Goal: Download file/media

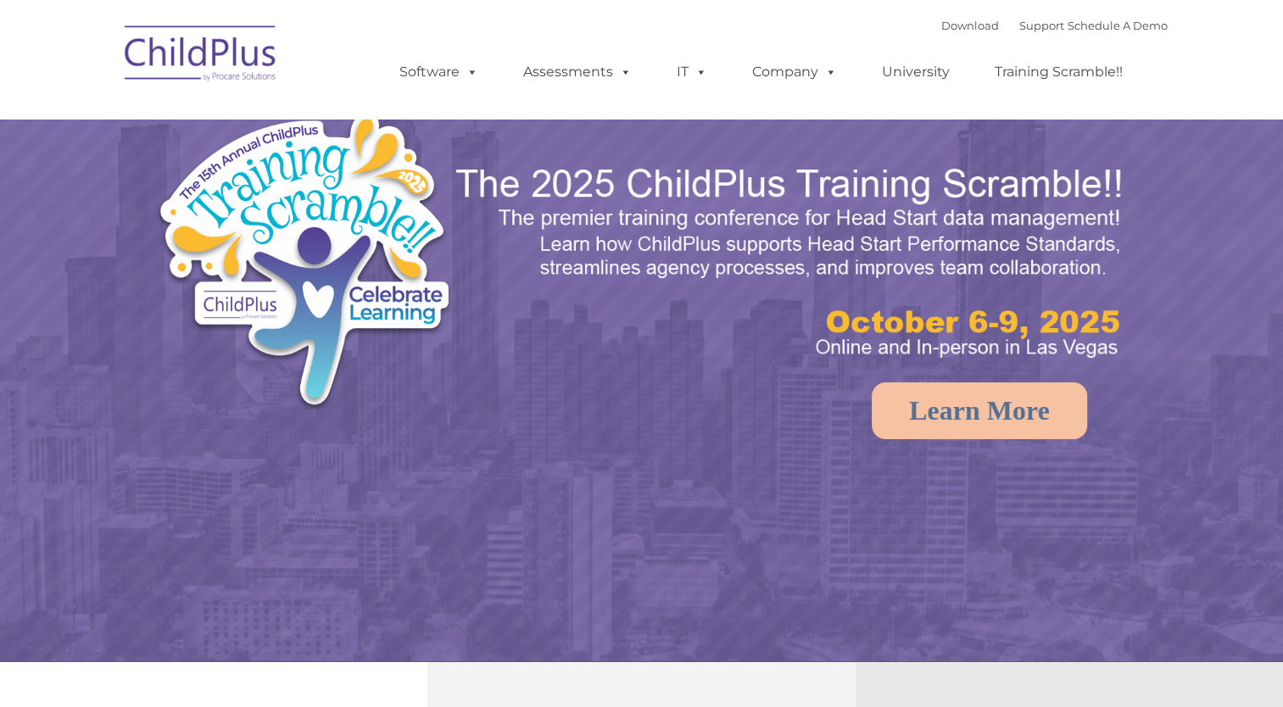
select select "MEDIUM"
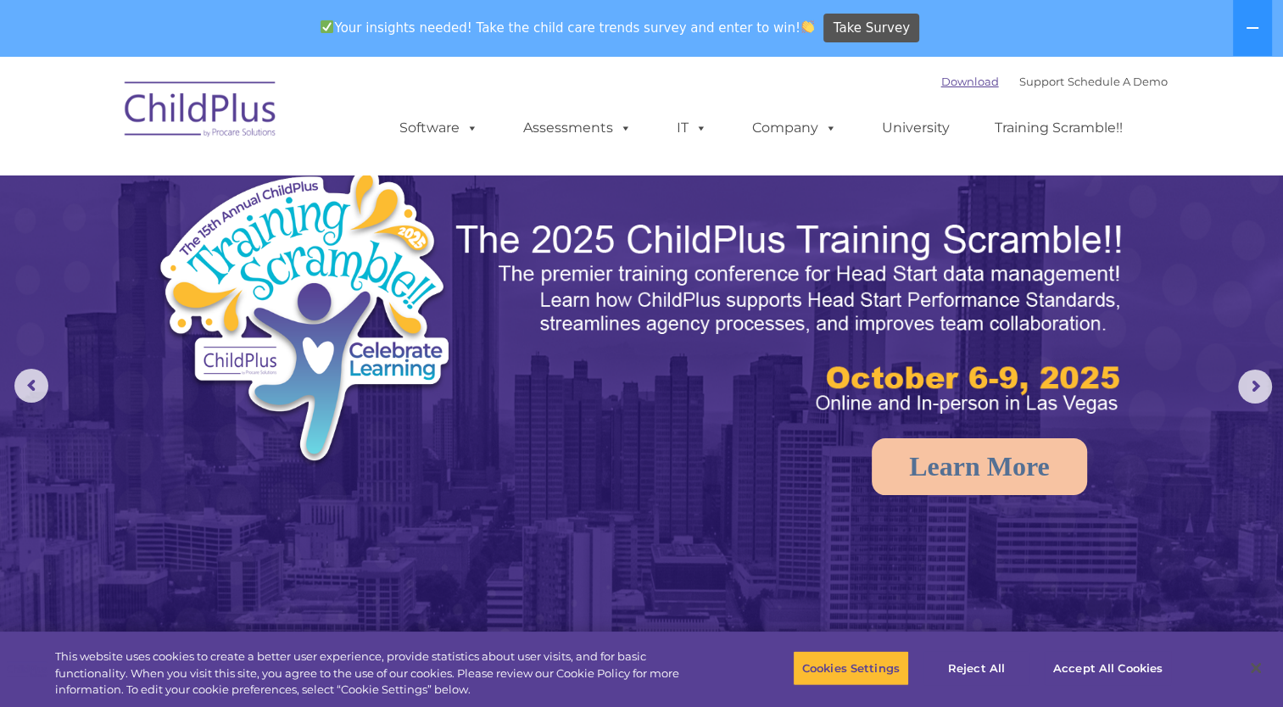
click at [944, 87] on link "Download" at bounding box center [970, 82] width 58 height 14
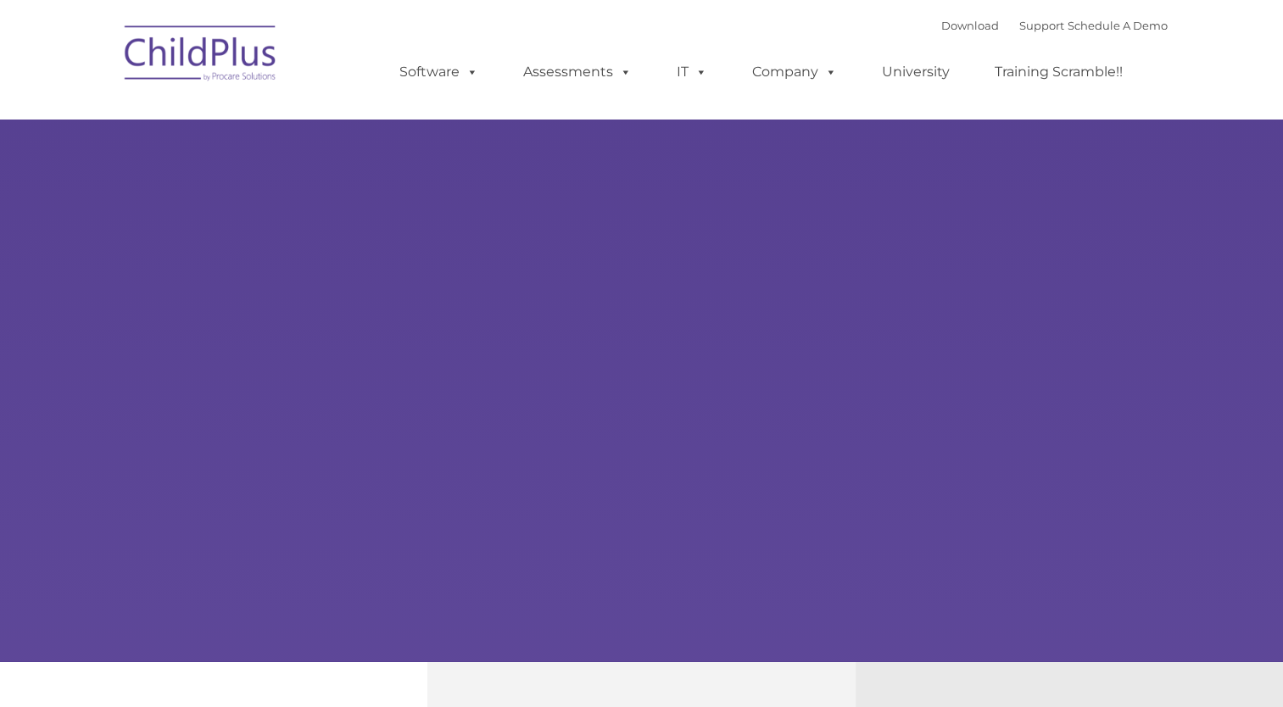
select select "MEDIUM"
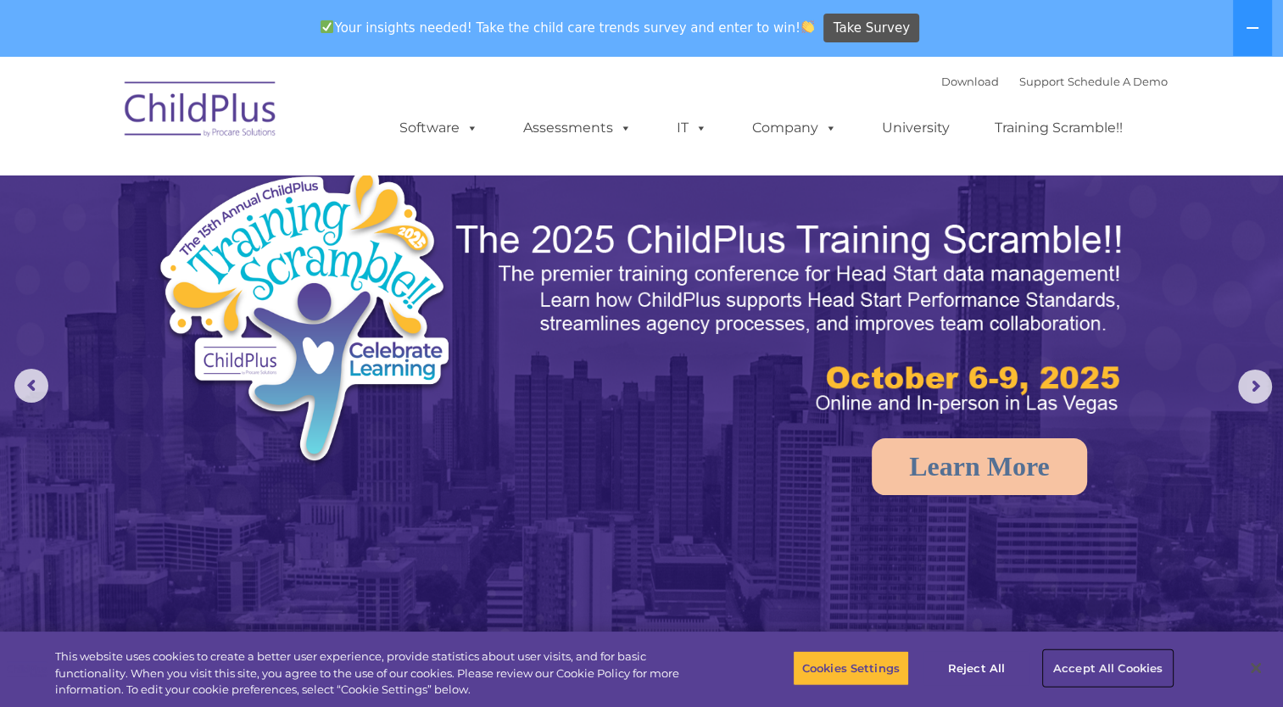
click at [1112, 672] on button "Accept All Cookies" at bounding box center [1108, 668] width 128 height 36
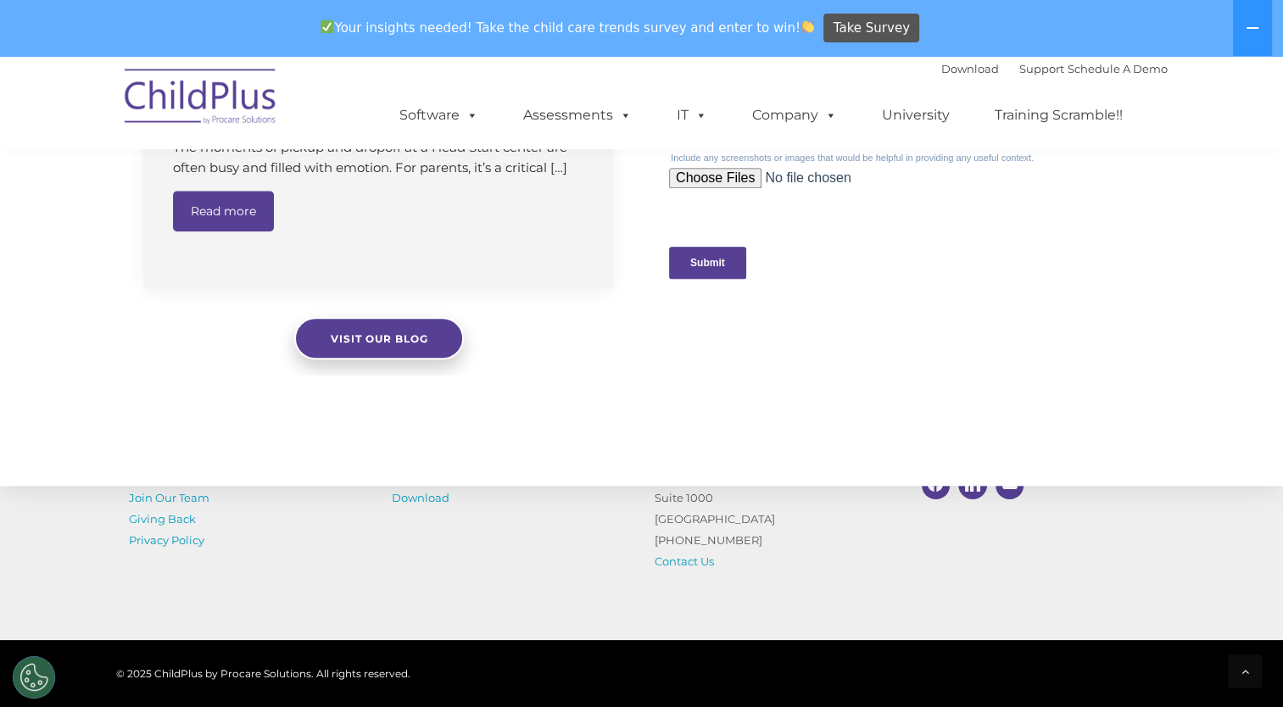
scroll to position [1726, 0]
click at [445, 650] on div "© 2025 ChildPlus by Procare Solutions. All rights reserved." at bounding box center [641, 673] width 1283 height 67
click at [445, 517] on div "Resources Blog Join Our Team Giving Back Privacy Policy Switch to ChildPlus Get…" at bounding box center [641, 501] width 1051 height 142
click at [432, 491] on link "Download" at bounding box center [421, 498] width 58 height 14
